Goal: Information Seeking & Learning: Learn about a topic

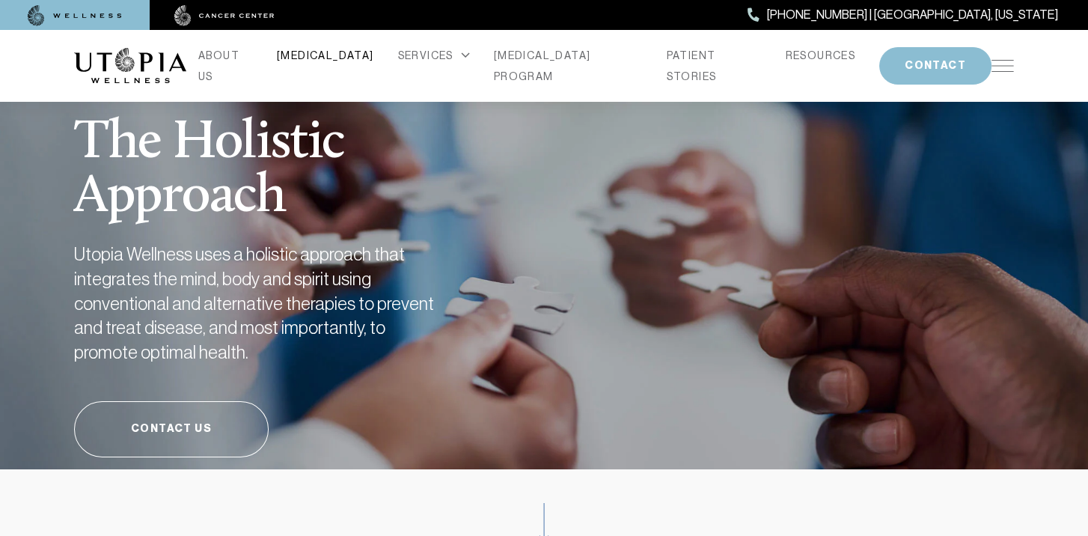
click at [340, 62] on link "[MEDICAL_DATA]" at bounding box center [325, 55] width 97 height 21
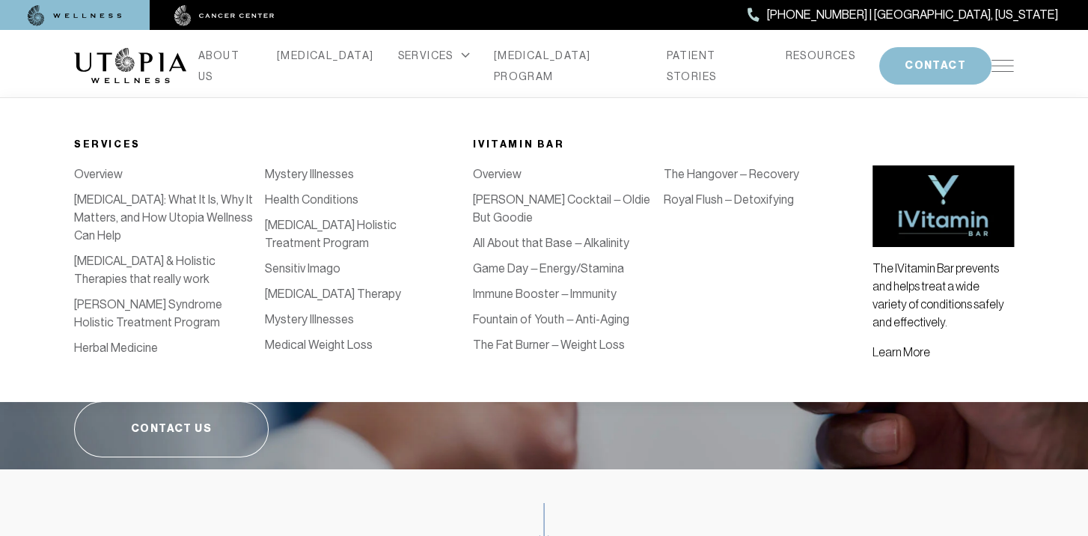
click at [323, 301] on link "[MEDICAL_DATA] Therapy" at bounding box center [333, 294] width 136 height 14
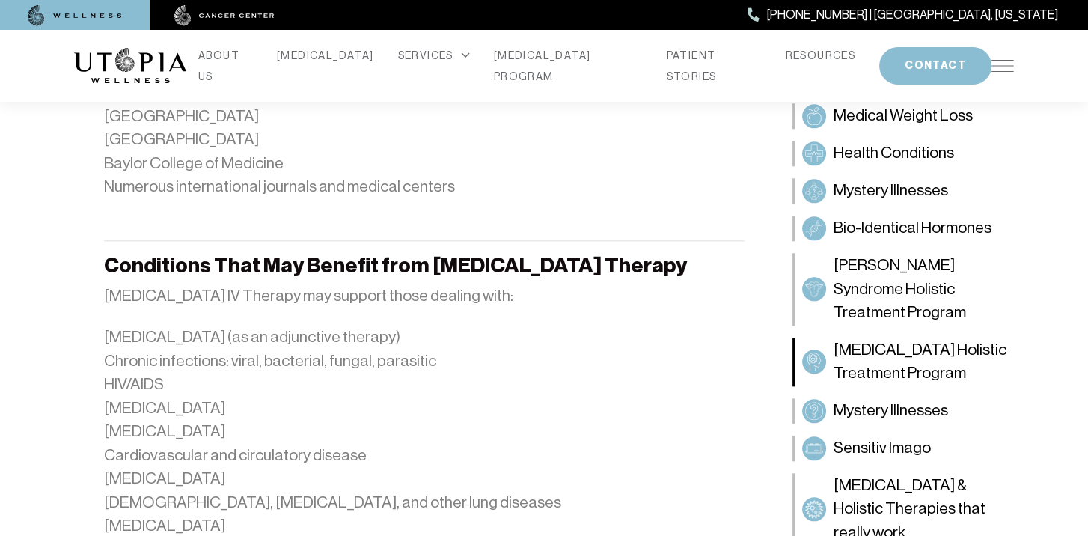
scroll to position [1946, 0]
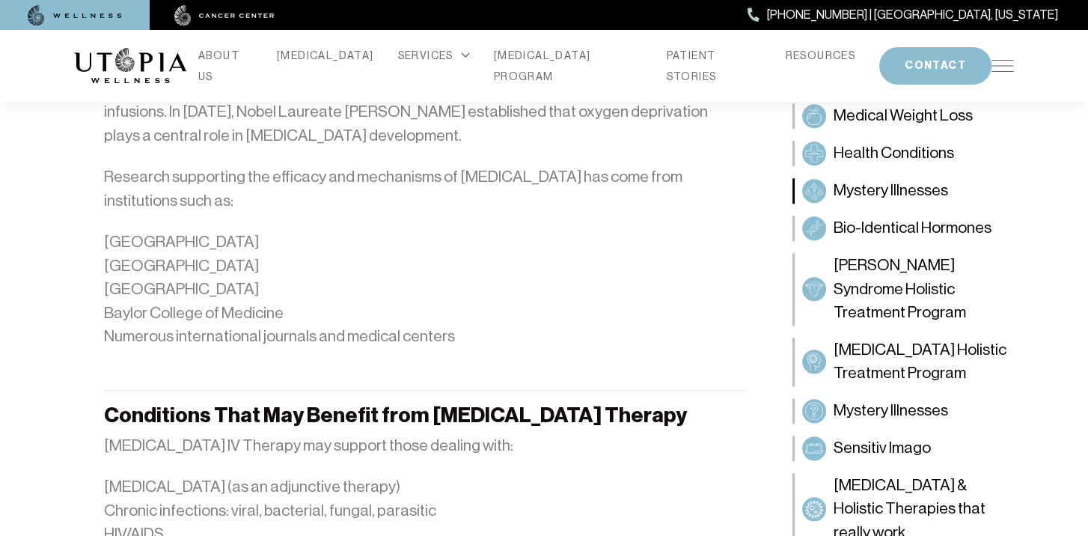
click at [862, 183] on span "Mystery Illnesses" at bounding box center [891, 191] width 115 height 24
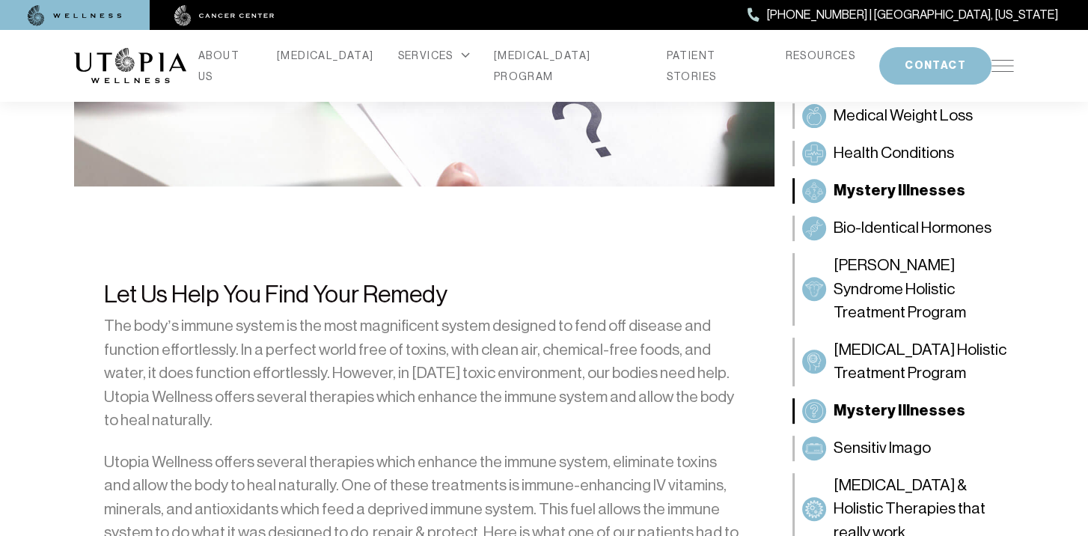
scroll to position [749, 0]
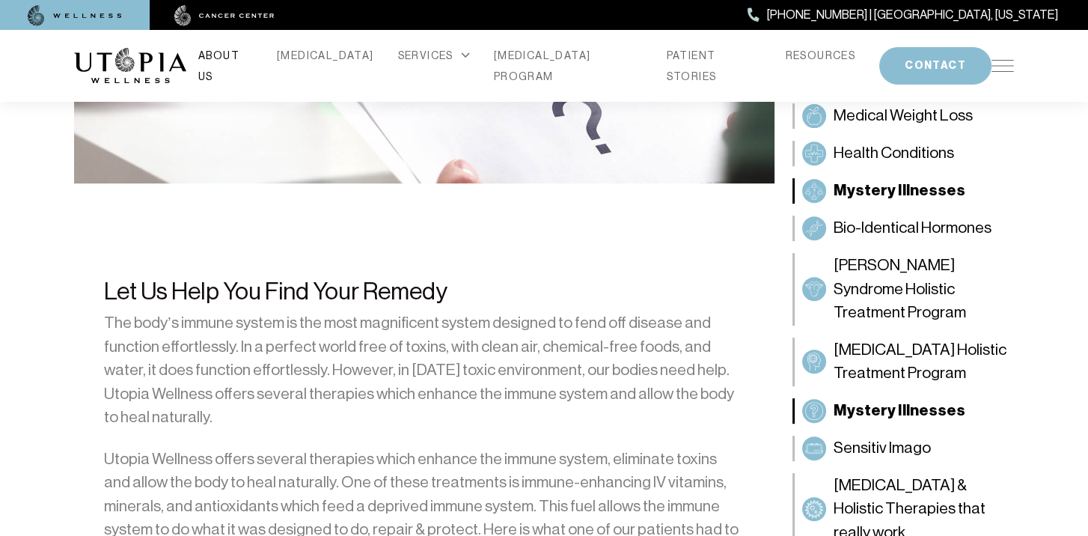
click at [253, 55] on link "ABOUT US" at bounding box center [225, 66] width 55 height 42
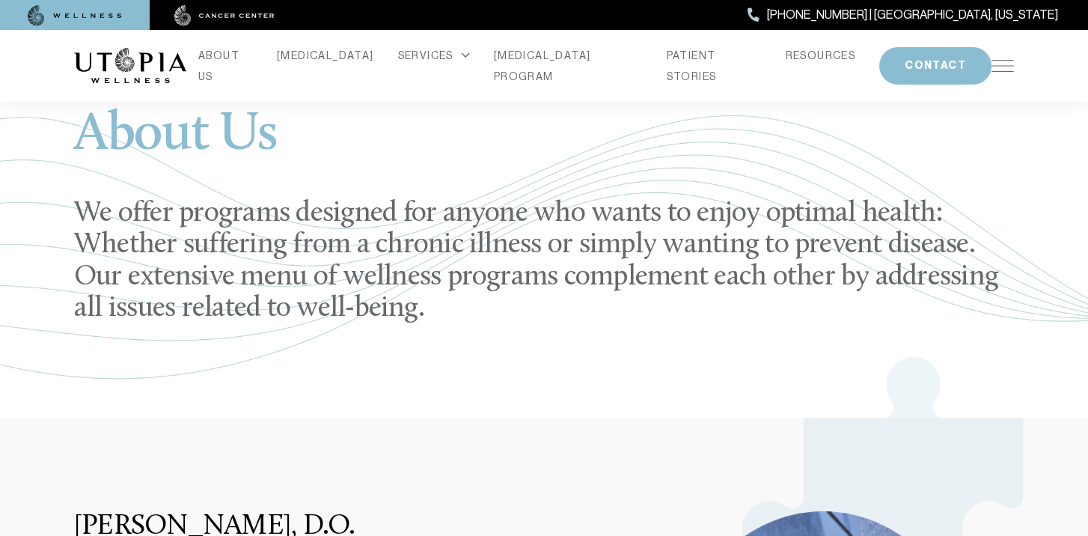
scroll to position [75, 0]
